Goal: Transaction & Acquisition: Purchase product/service

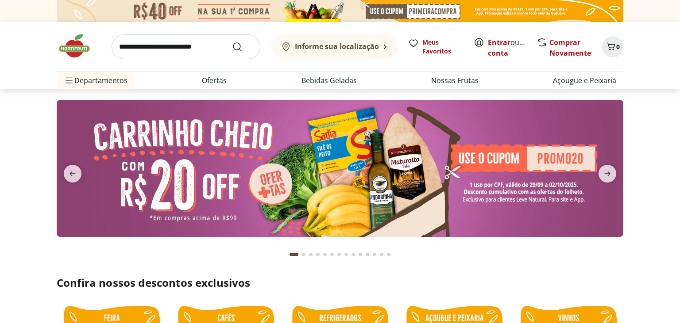
click at [183, 40] on input "search" at bounding box center [185, 47] width 149 height 25
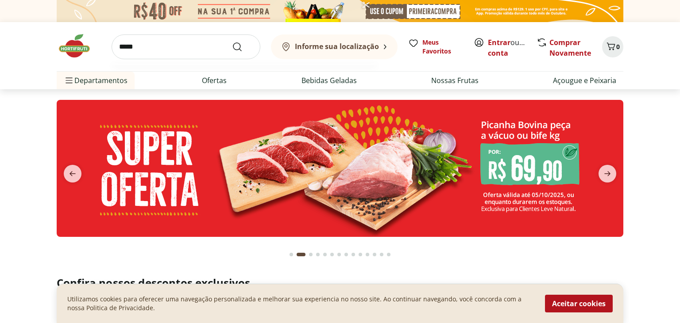
type input "*****"
click at [232, 42] on button "Submit Search" at bounding box center [242, 47] width 21 height 11
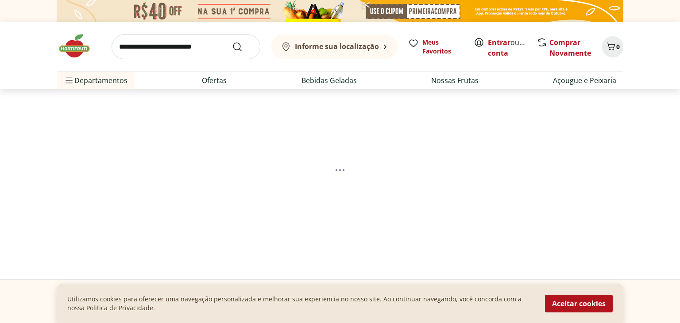
select select "**********"
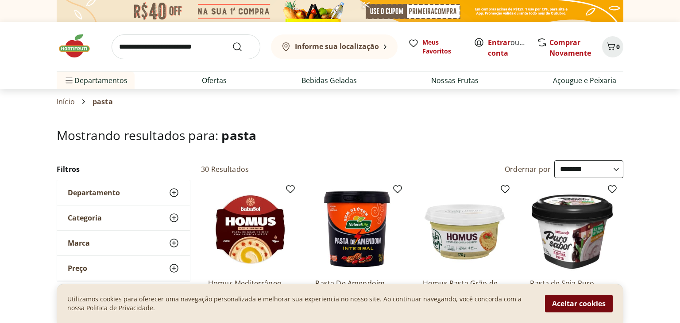
click at [592, 307] on button "Aceitar cookies" at bounding box center [579, 304] width 68 height 18
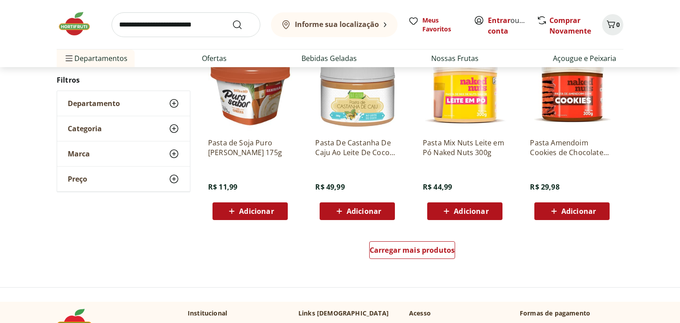
scroll to position [530, 0]
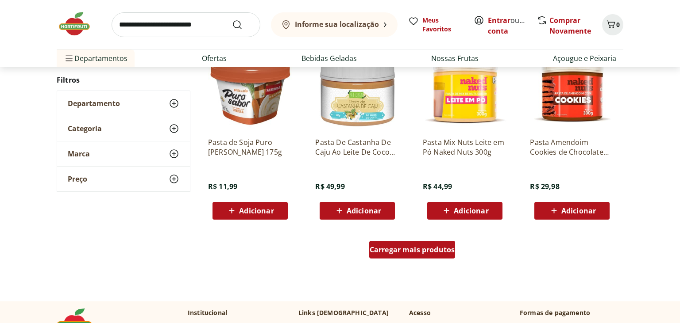
click at [424, 251] on span "Carregar mais produtos" at bounding box center [411, 249] width 85 height 7
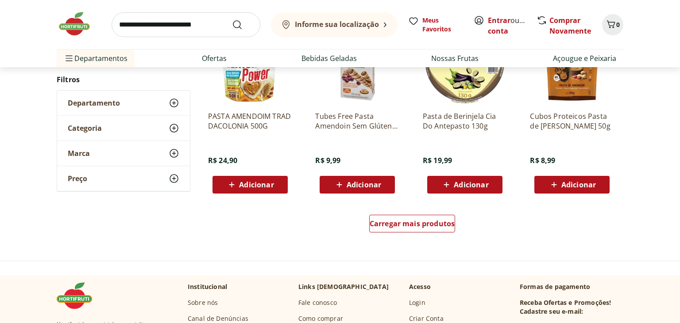
scroll to position [1136, 0]
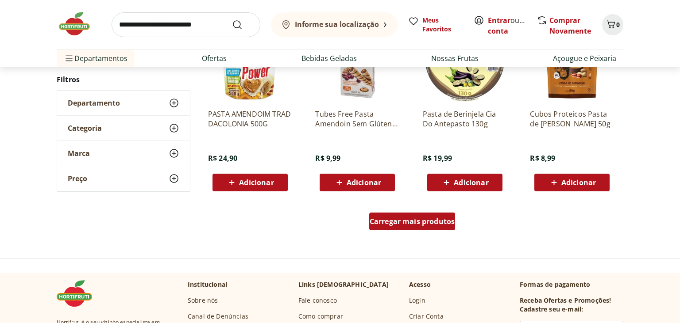
click at [418, 221] on span "Carregar mais produtos" at bounding box center [411, 221] width 85 height 7
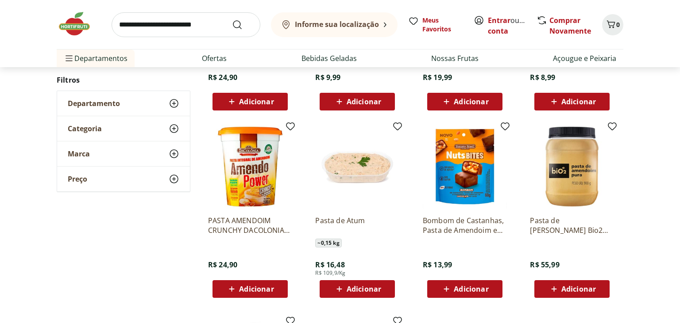
scroll to position [1218, 0]
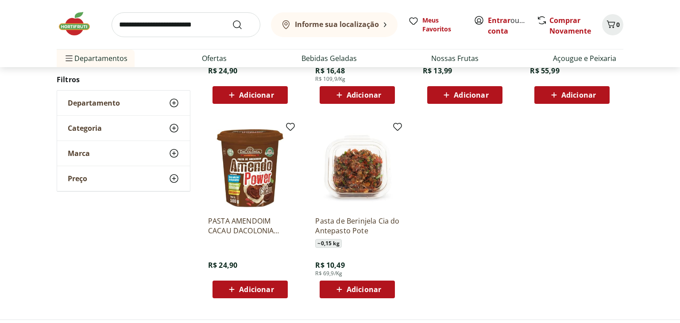
scroll to position [304, 0]
